Goal: Task Accomplishment & Management: Use online tool/utility

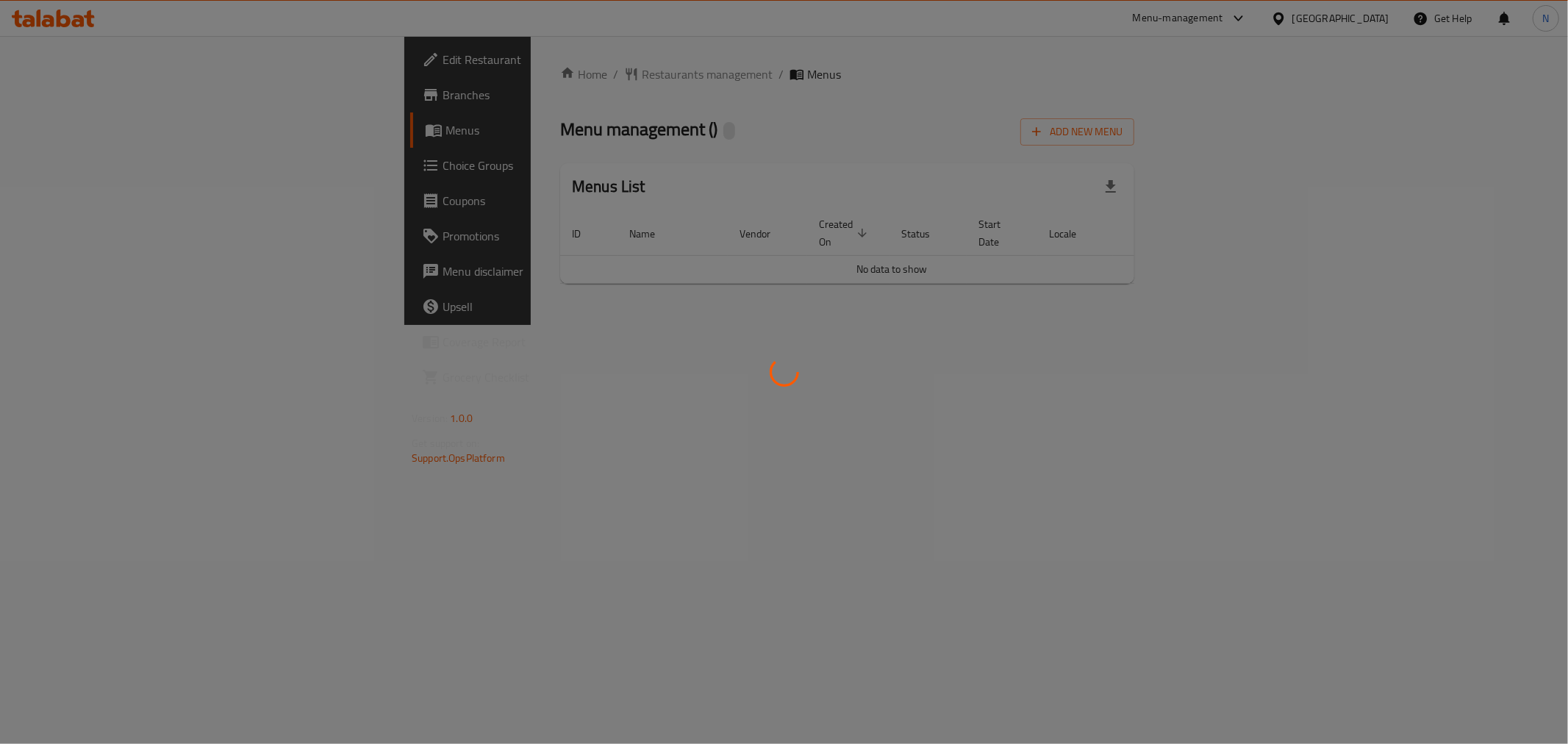
click at [396, 79] on div at bounding box center [784, 372] width 1568 height 744
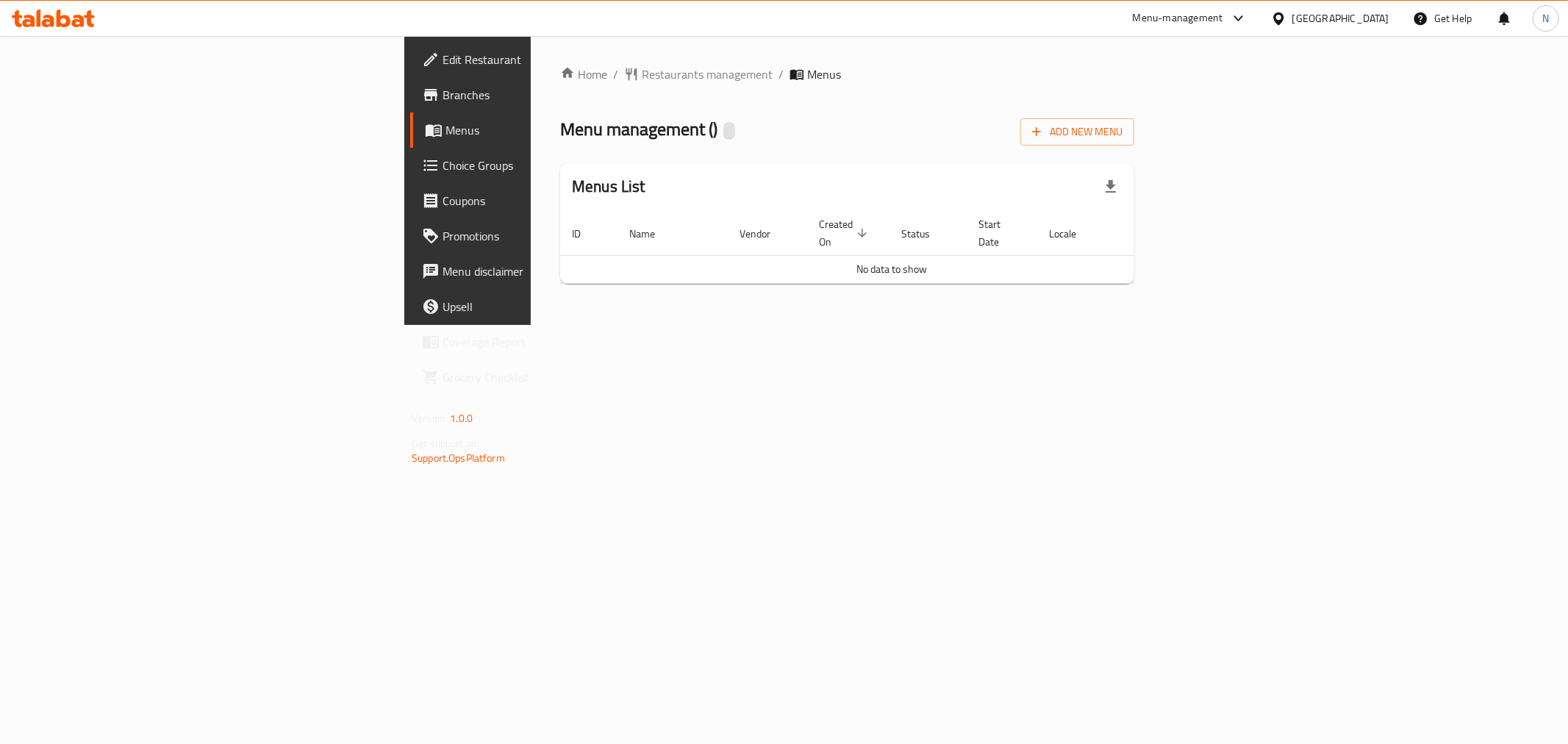
click at [642, 71] on span "Restaurants management" at bounding box center [707, 74] width 131 height 18
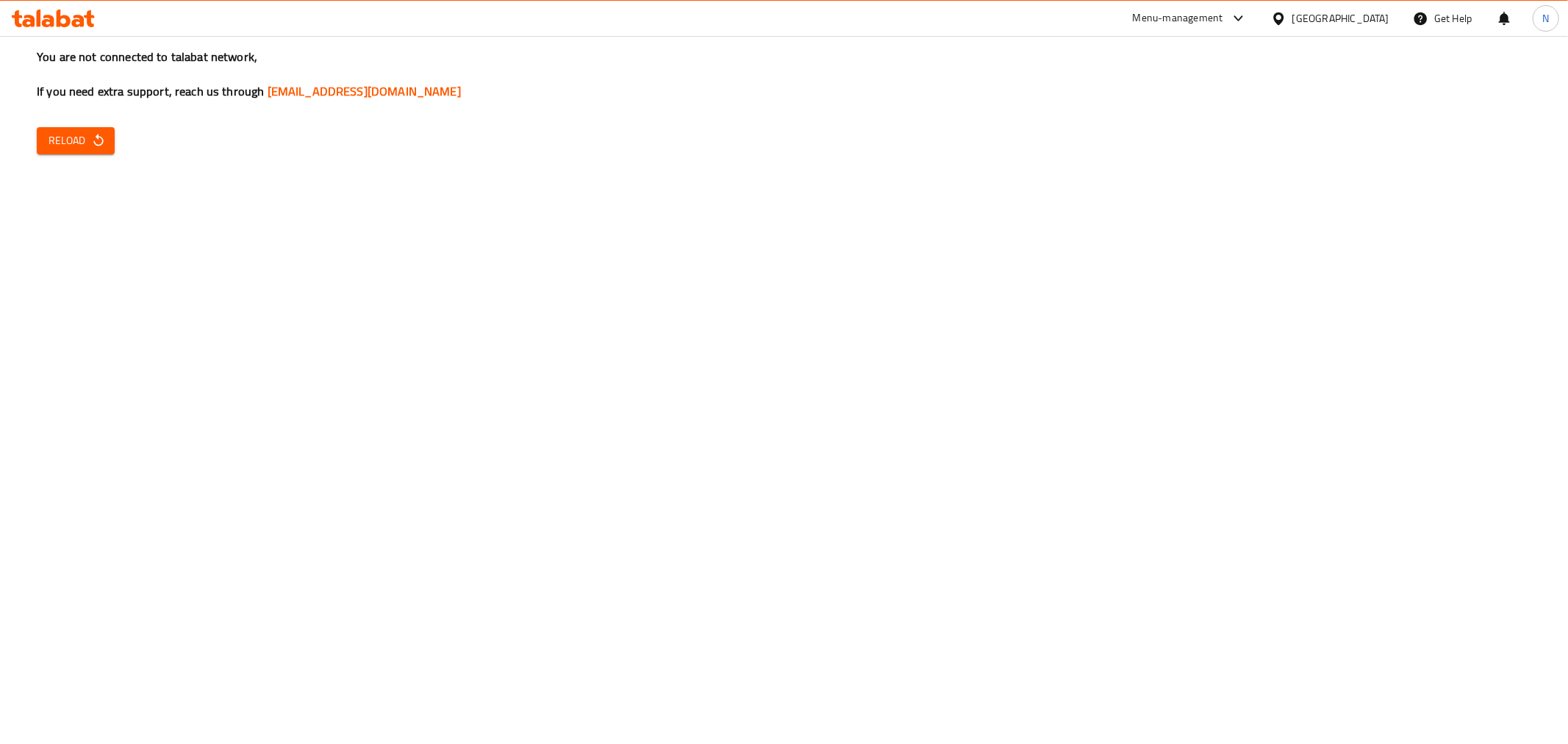
drag, startPoint x: 311, startPoint y: 395, endPoint x: 295, endPoint y: 379, distance: 22.6
click at [311, 395] on div "You are not connected to talabat network, If you need extra support, reach us t…" at bounding box center [784, 372] width 1568 height 744
click at [97, 135] on icon "button" at bounding box center [98, 140] width 10 height 13
click at [108, 142] on button "Reload" at bounding box center [76, 141] width 78 height 27
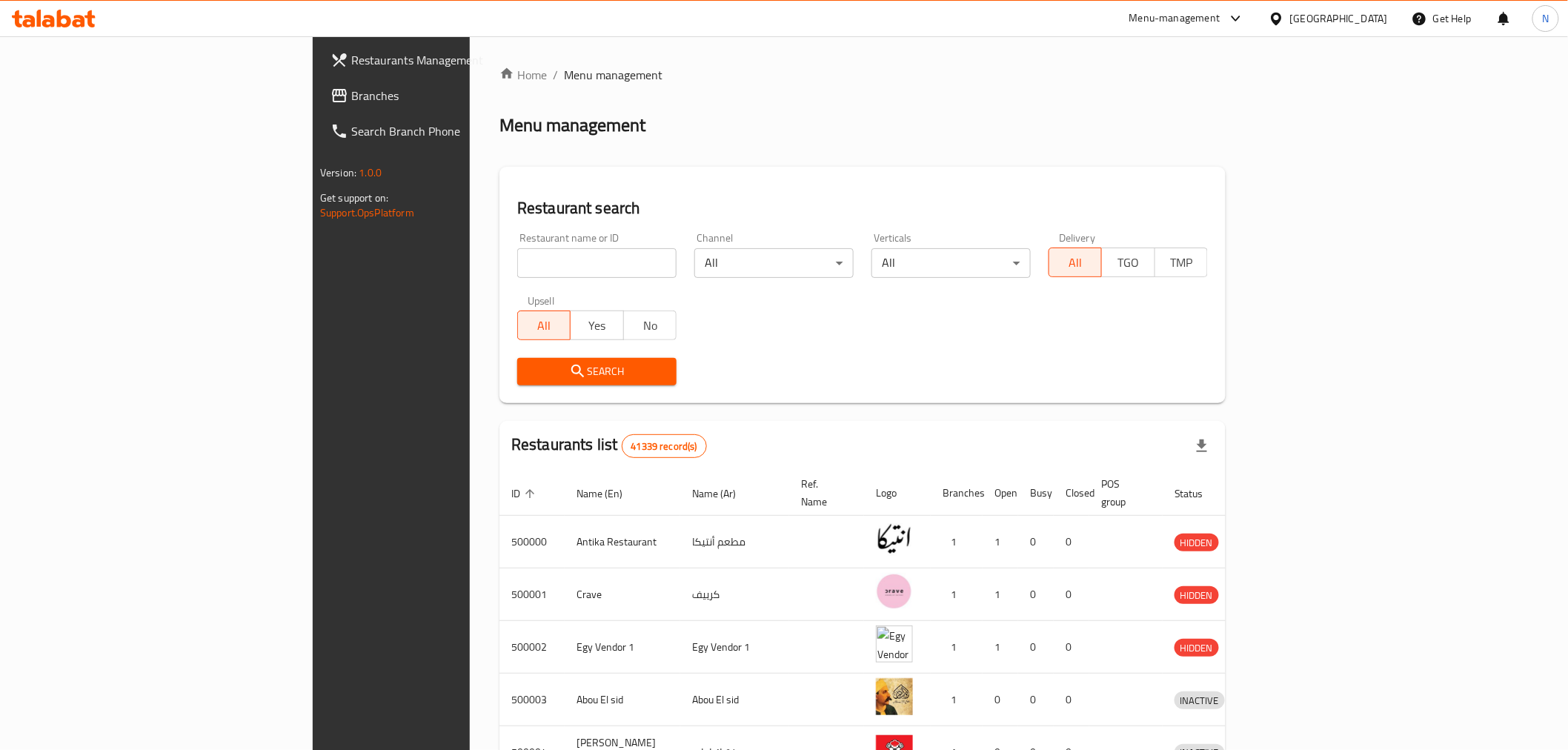
click at [351, 93] on span "Branches" at bounding box center [456, 96] width 211 height 18
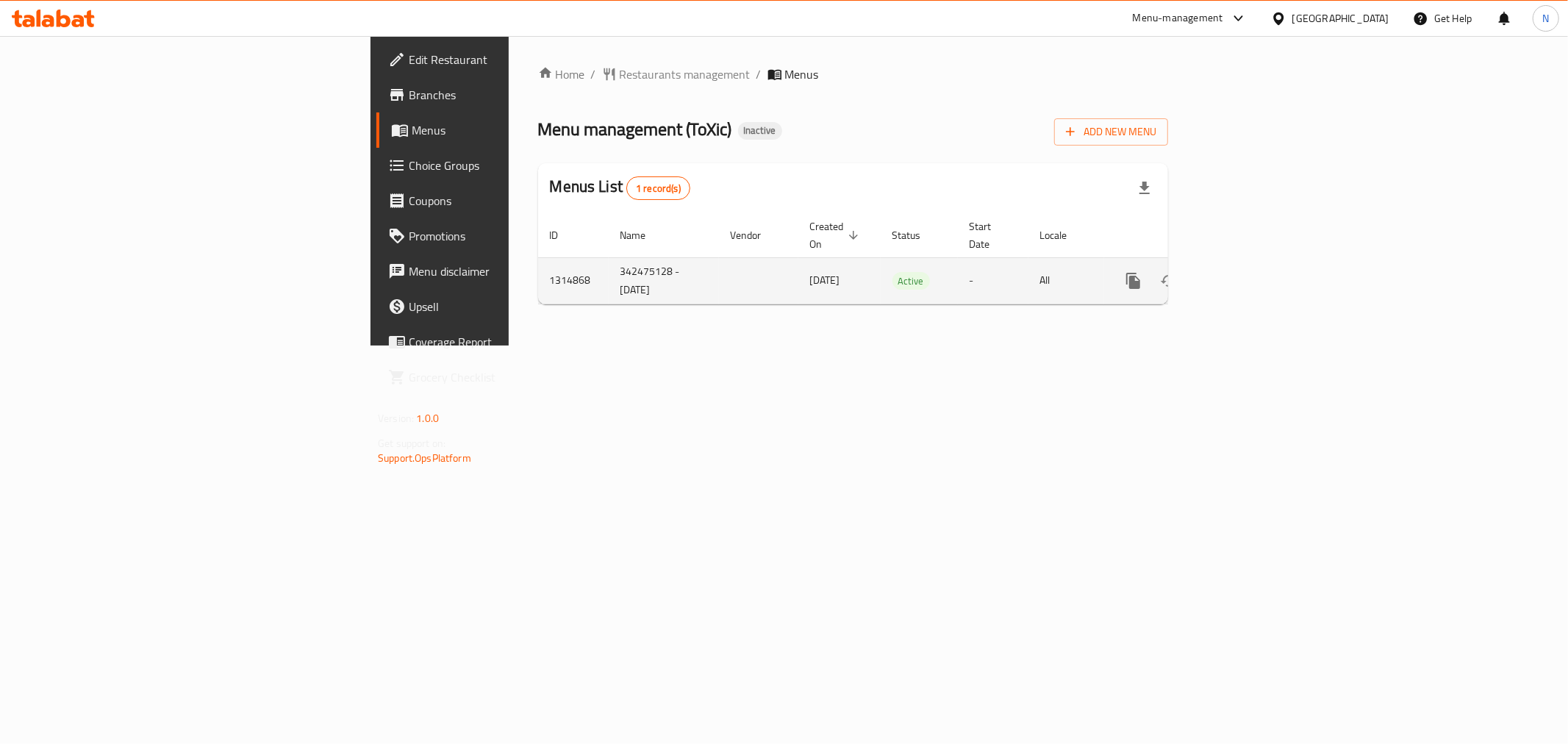
click at [1248, 272] on icon "enhanced table" at bounding box center [1239, 280] width 18 height 18
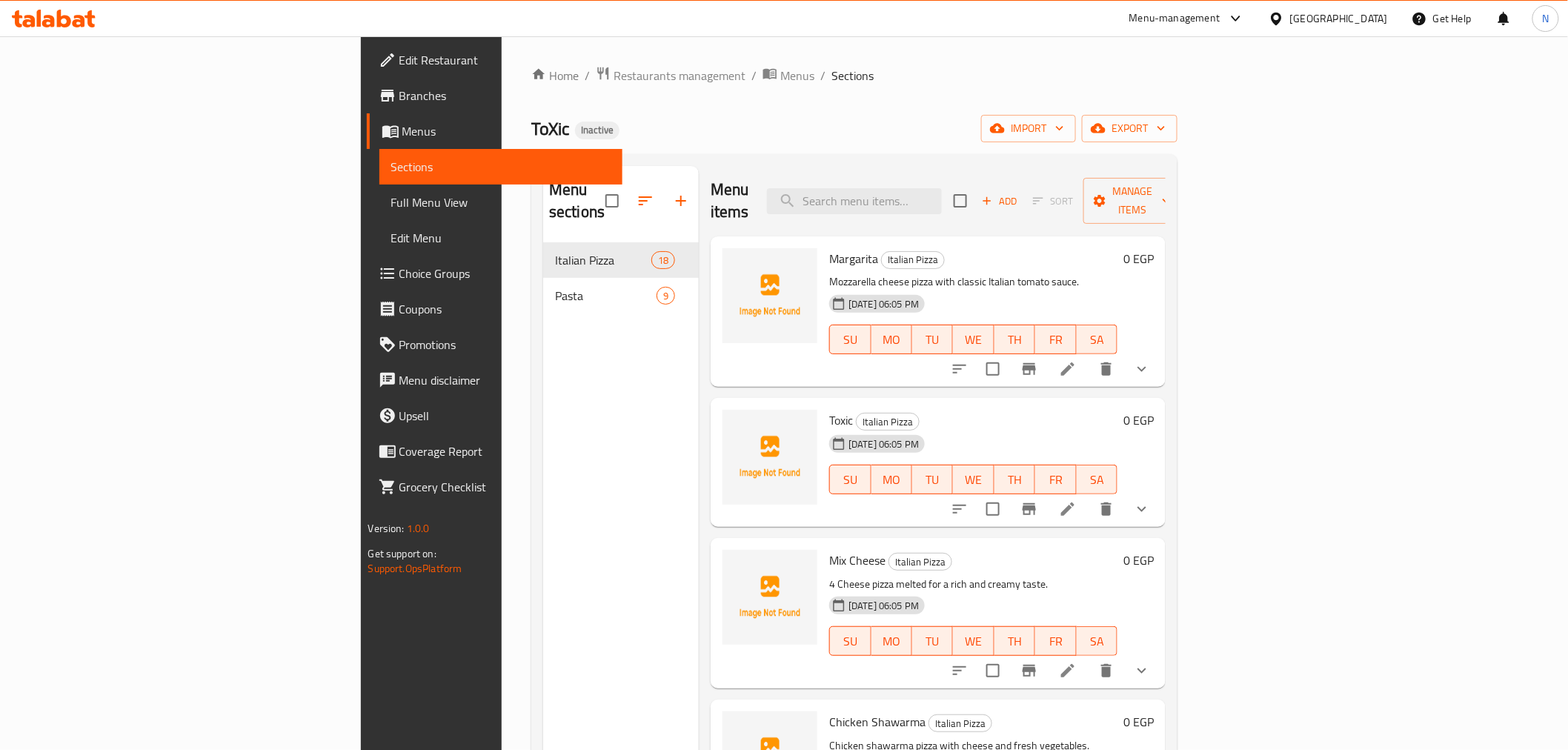
click at [1156, 89] on div "Home / Restaurants management / Menus / Sections ToXic Inactive import export M…" at bounding box center [854, 496] width 646 height 862
click at [1064, 122] on span "import" at bounding box center [1028, 128] width 71 height 18
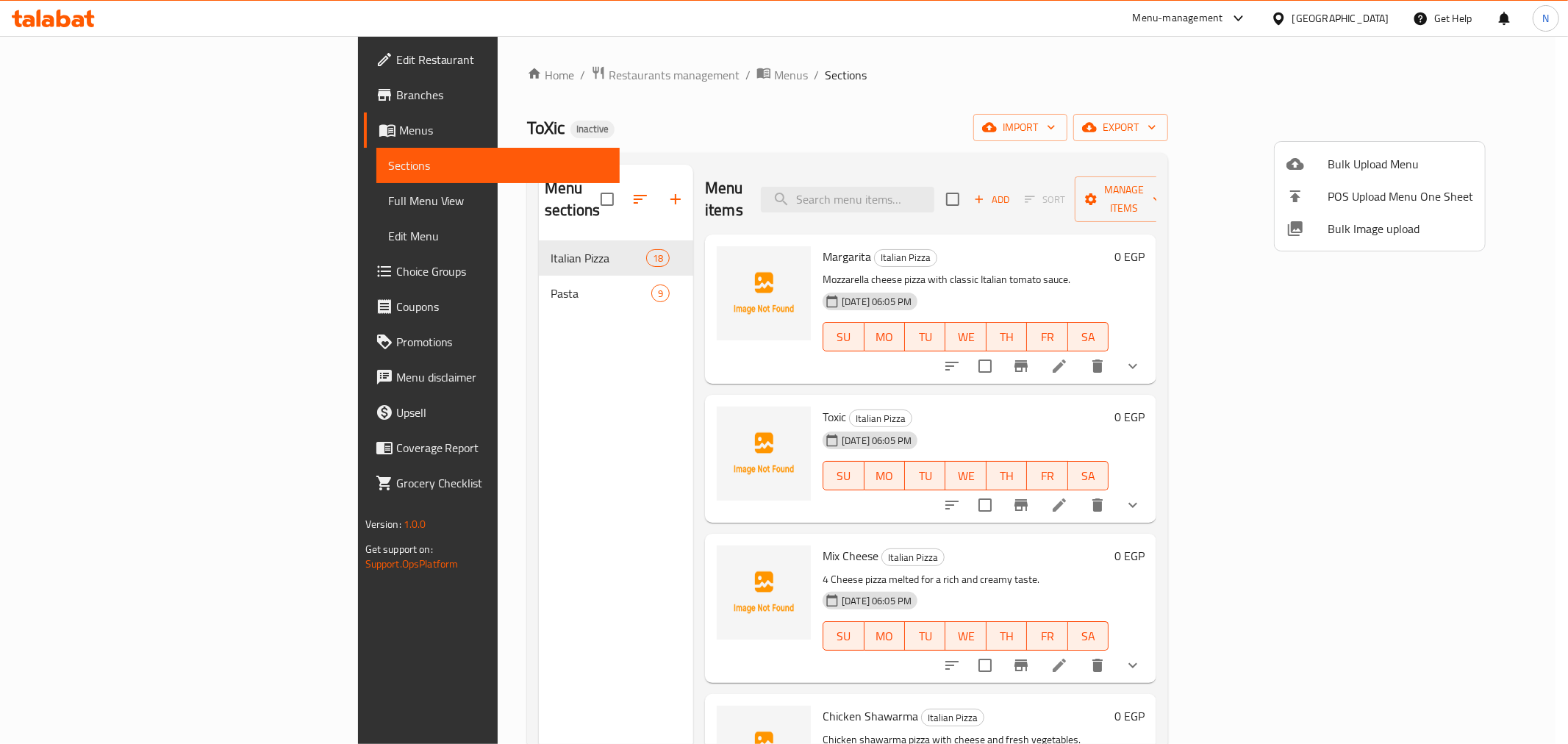
click at [1332, 162] on span "Bulk Upload Menu" at bounding box center [1400, 164] width 146 height 18
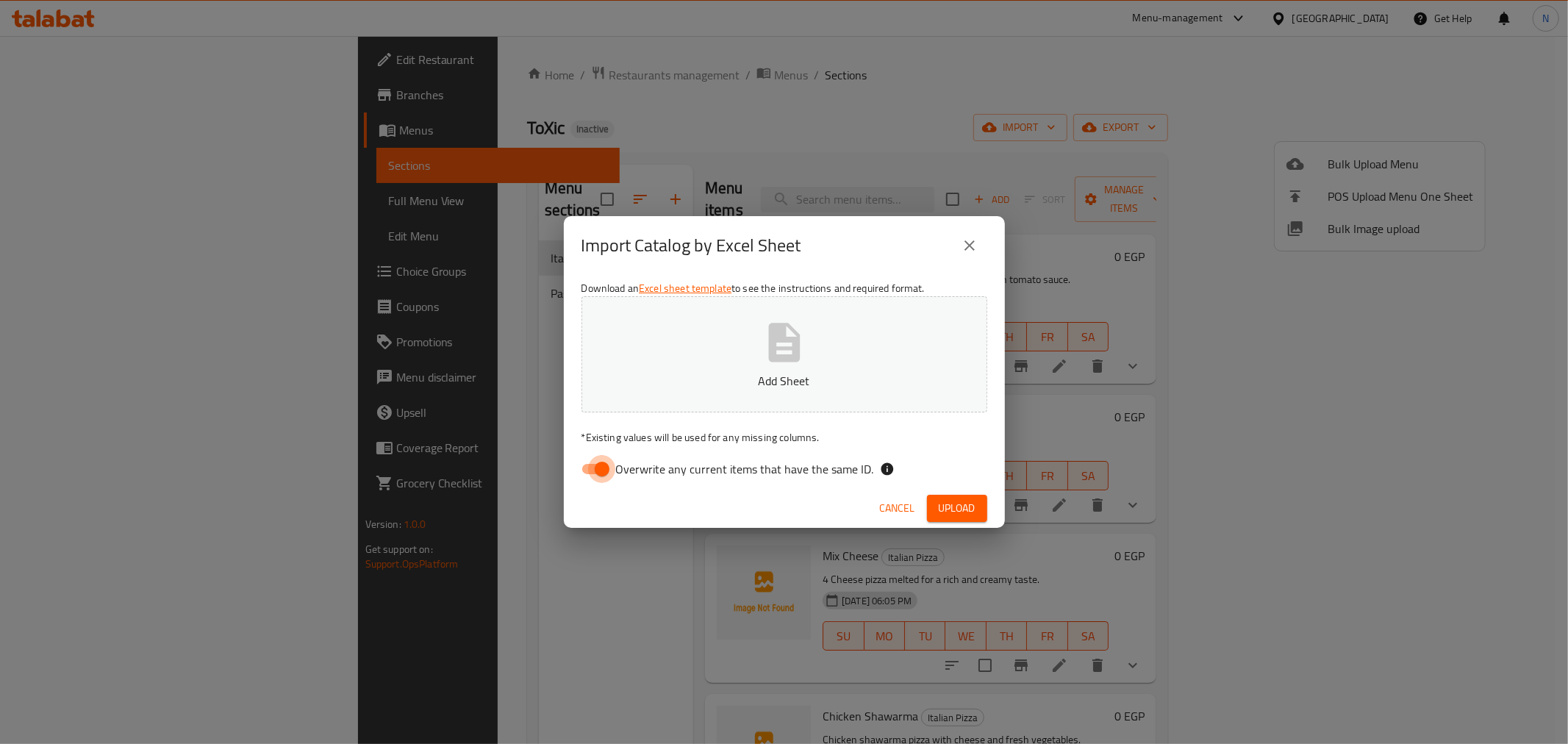
click at [600, 472] on input "Overwrite any current items that have the same ID." at bounding box center [601, 468] width 84 height 28
checkbox input "false"
click at [972, 503] on span "Upload" at bounding box center [957, 508] width 37 height 18
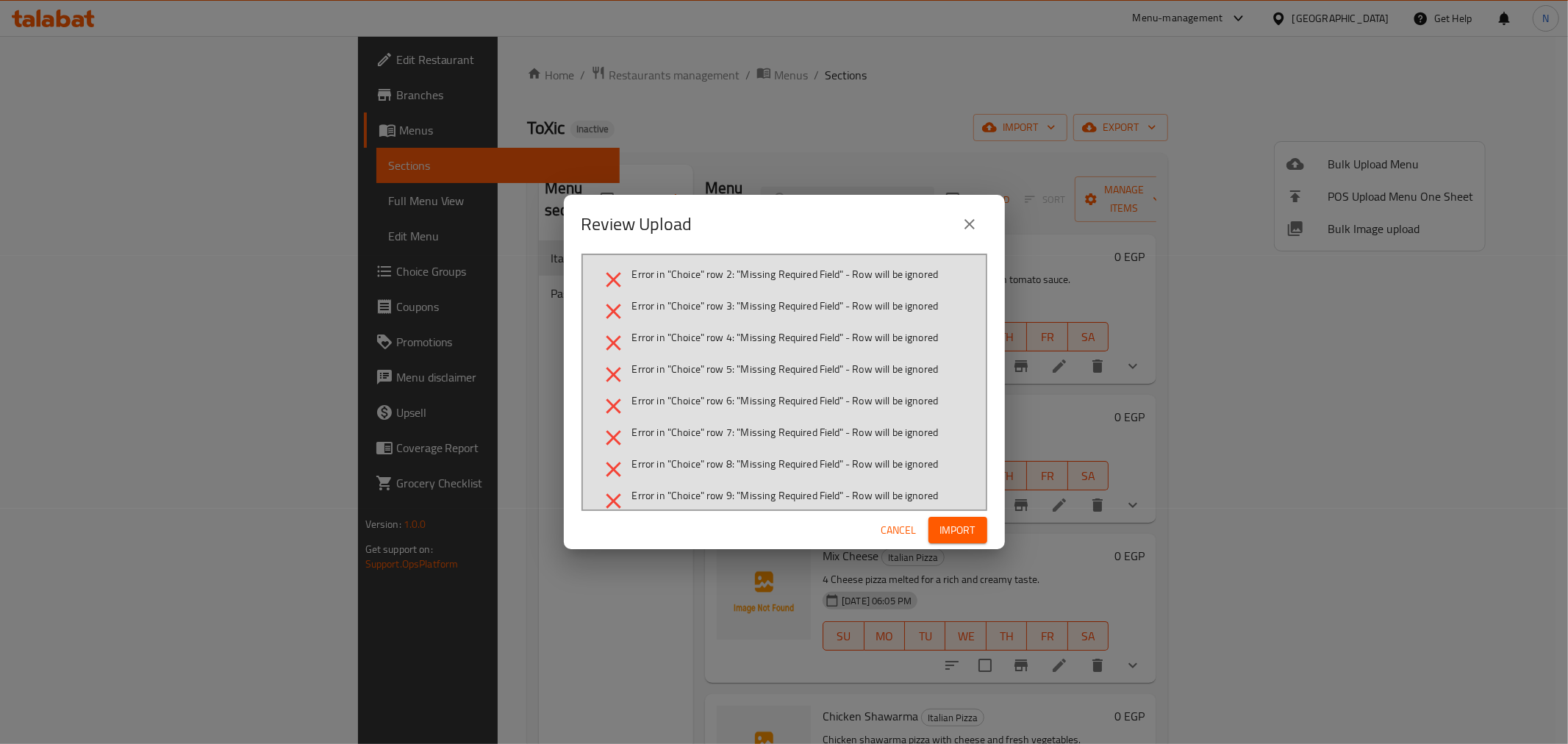
click at [970, 225] on icon "close" at bounding box center [969, 224] width 10 height 10
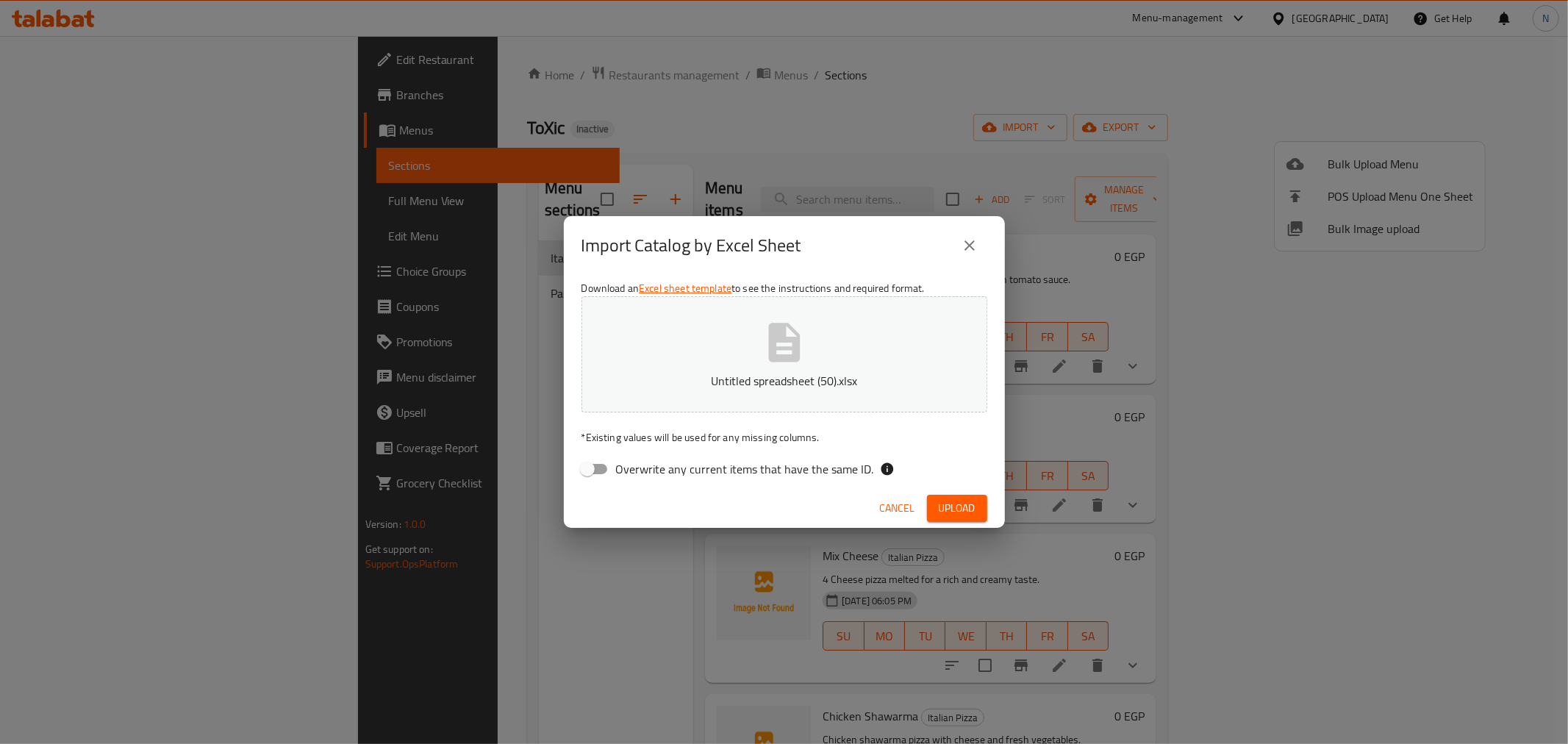
click at [954, 513] on span "Upload" at bounding box center [957, 508] width 37 height 18
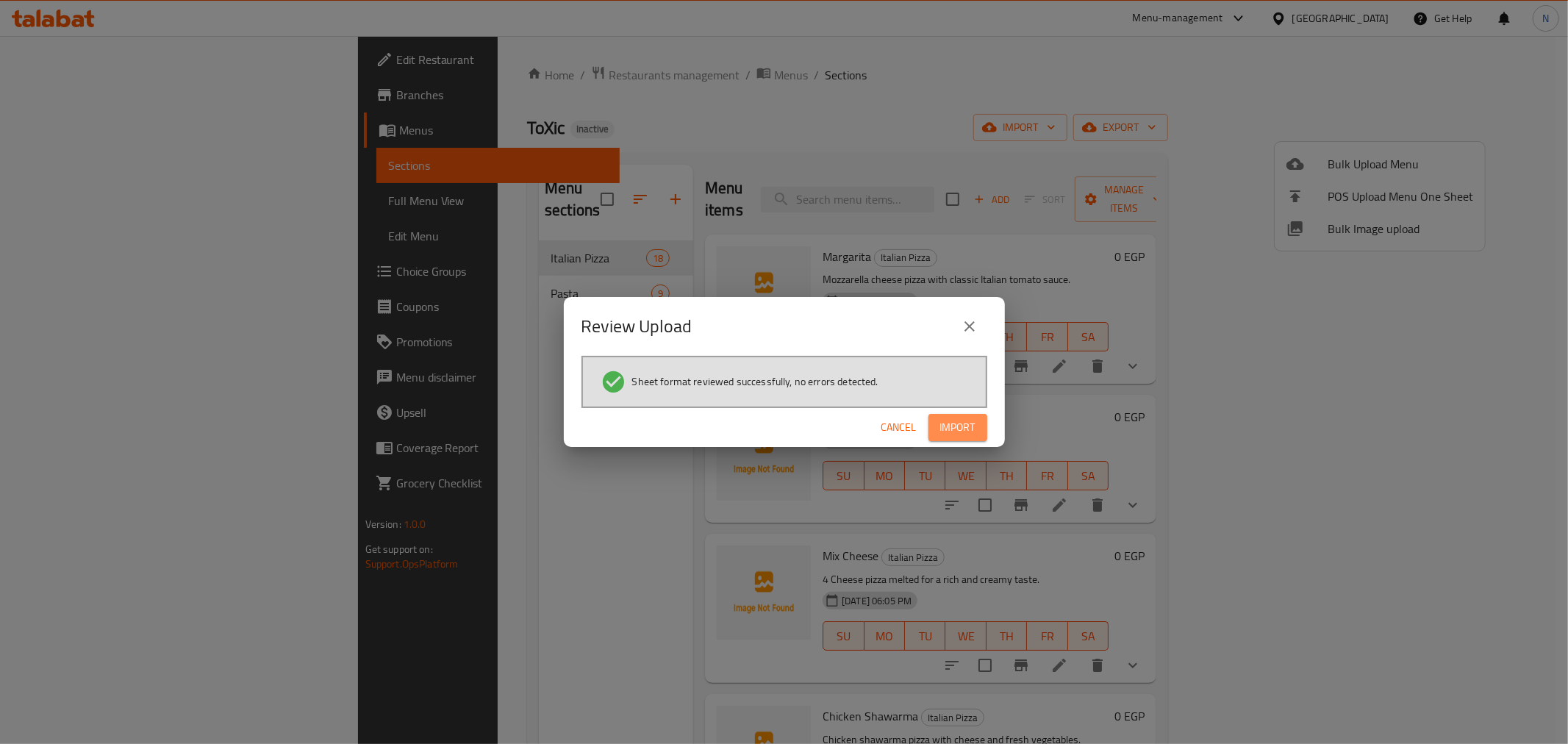
click at [968, 423] on span "Import" at bounding box center [957, 427] width 35 height 18
